Goal: Information Seeking & Learning: Learn about a topic

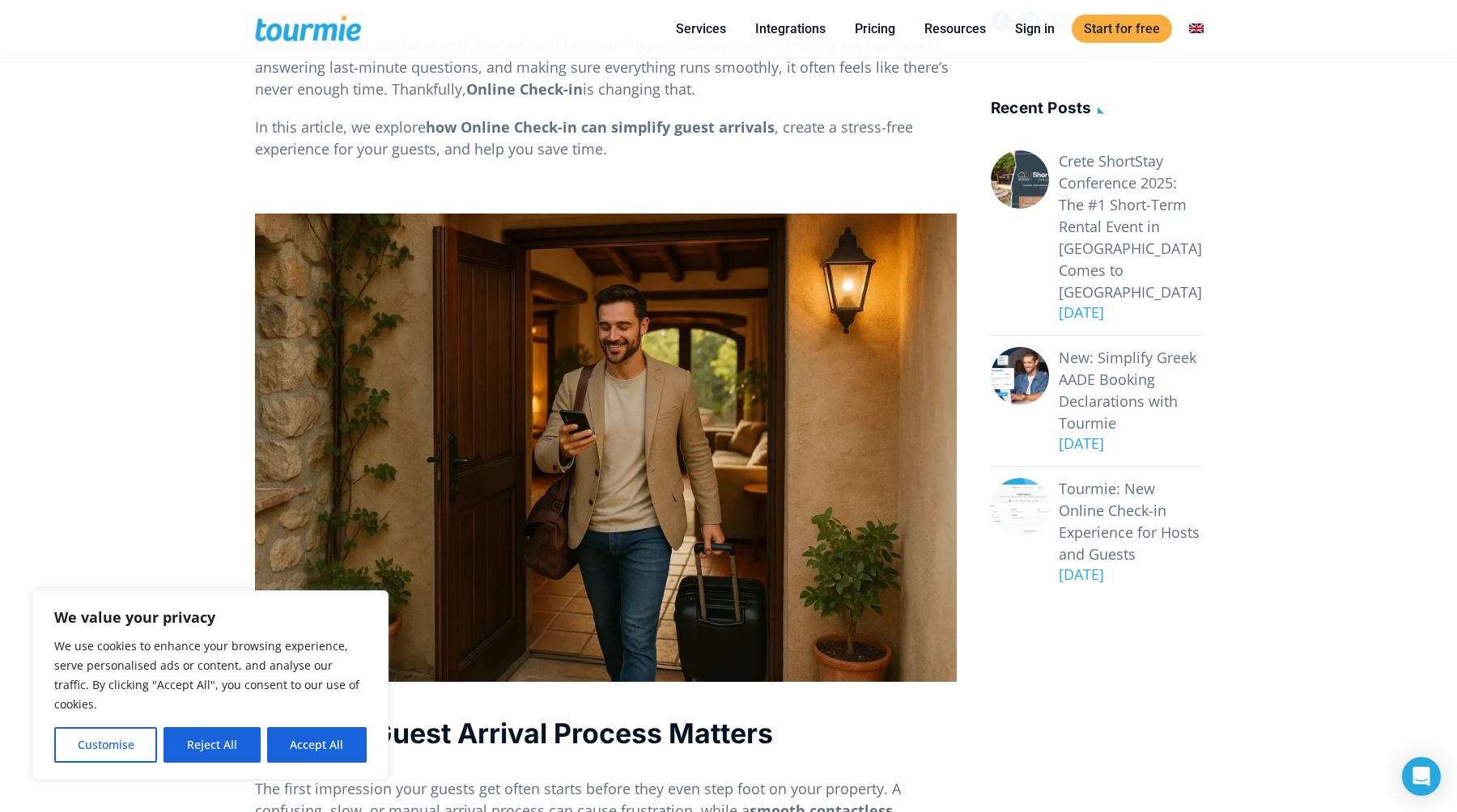
scroll to position [408, 0]
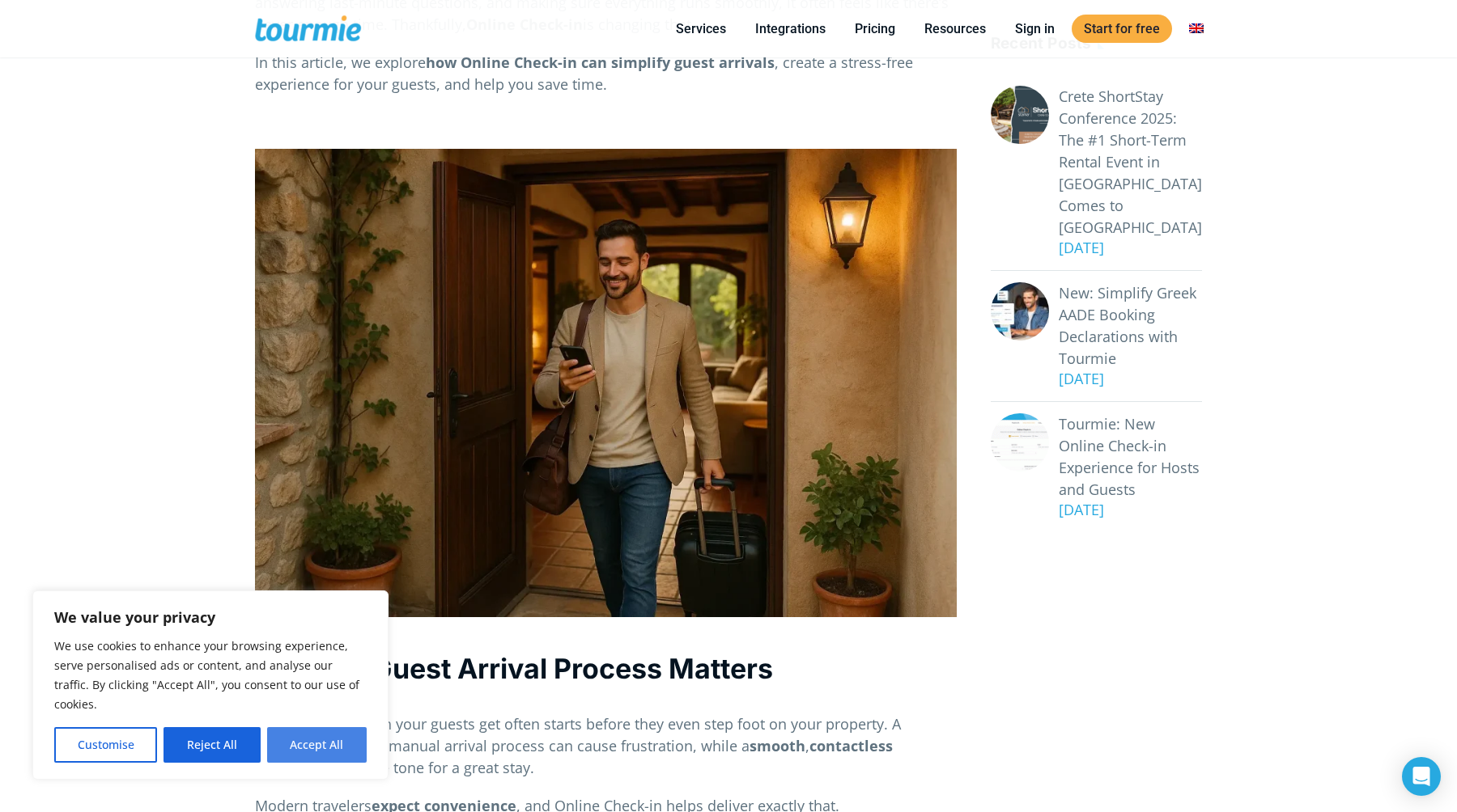
click at [340, 742] on button "Accept All" at bounding box center [317, 745] width 100 height 35
checkbox input "true"
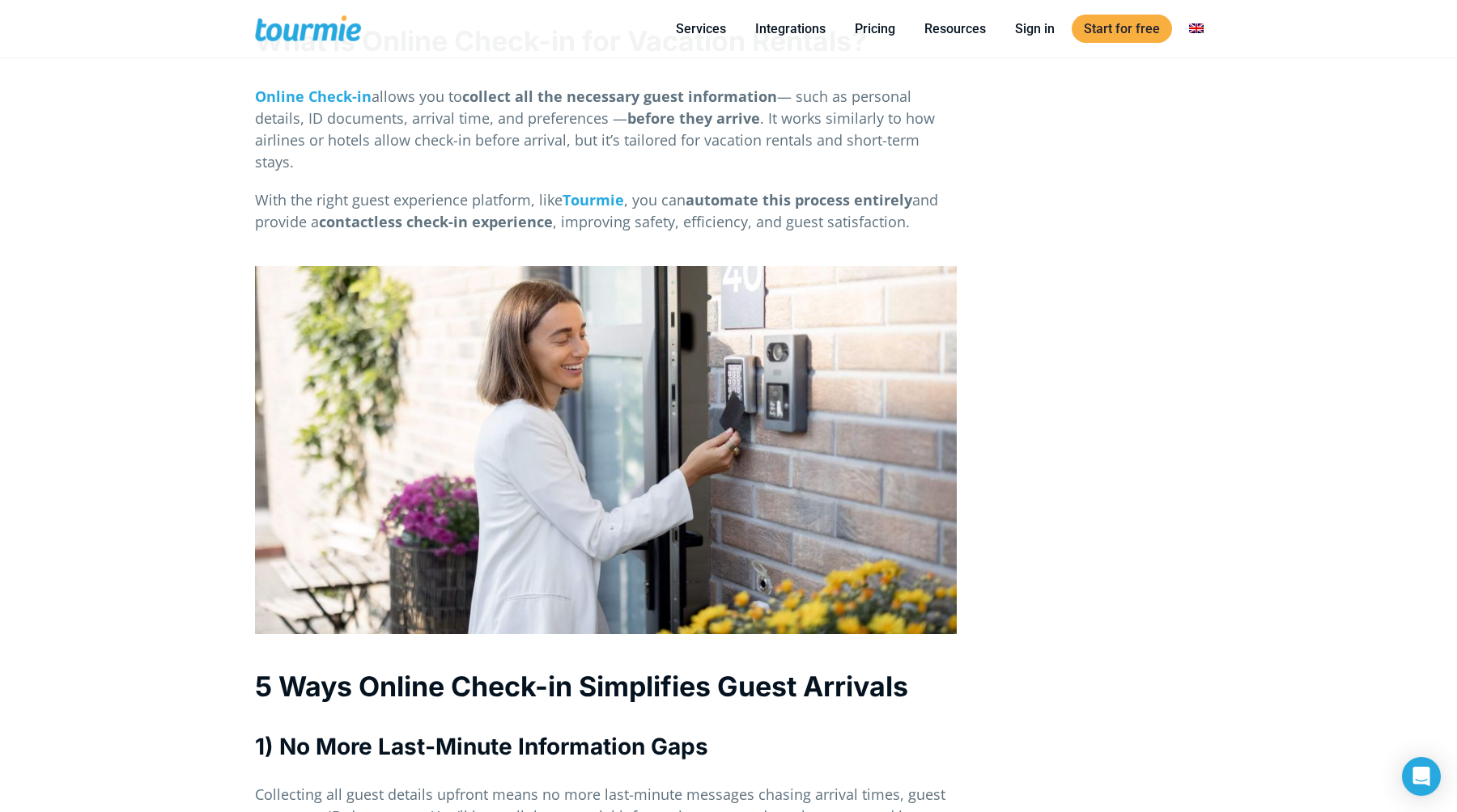
scroll to position [1237, 0]
click at [330, 95] on strong "Online Check-in" at bounding box center [313, 95] width 116 height 19
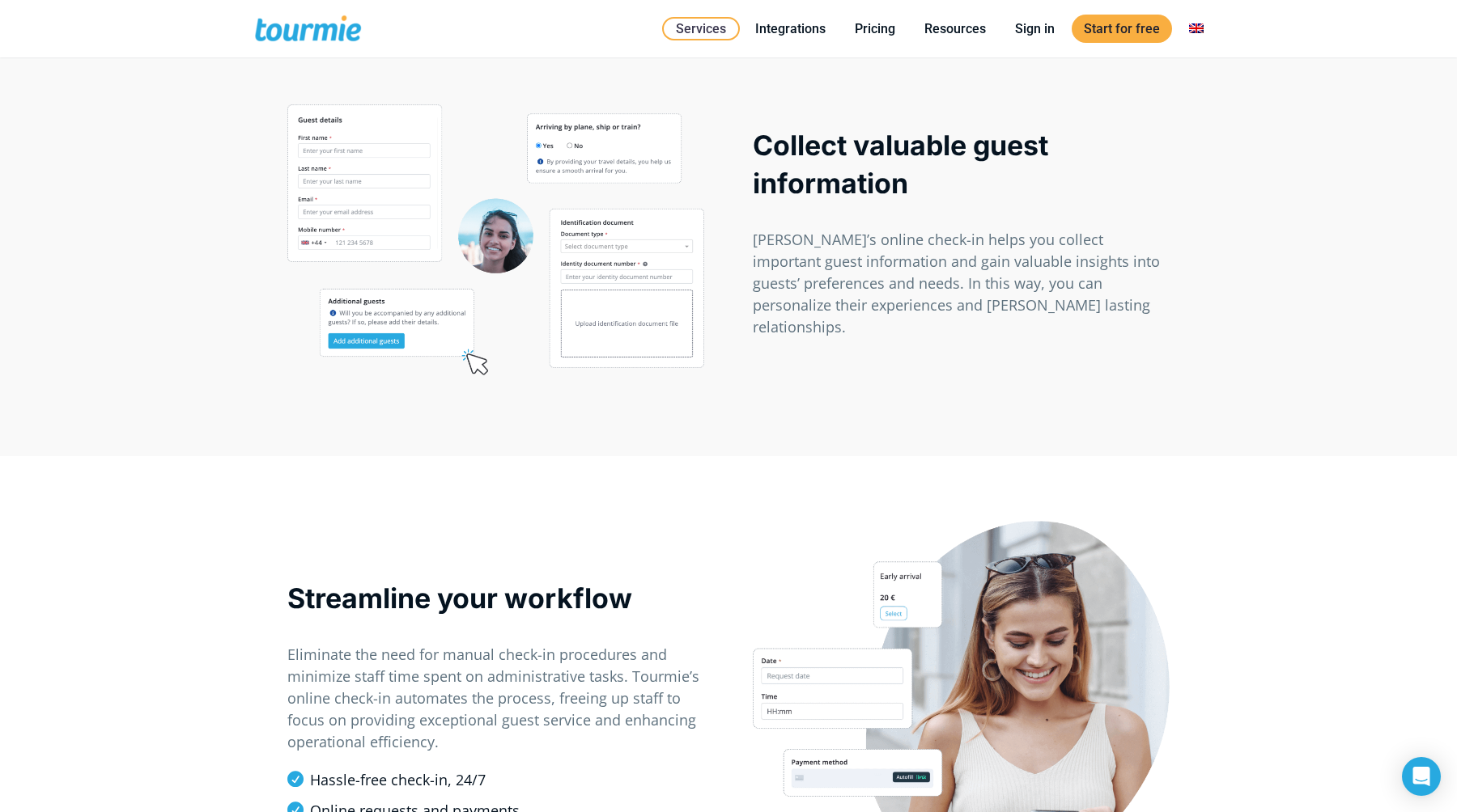
scroll to position [1043, 0]
